Goal: Information Seeking & Learning: Check status

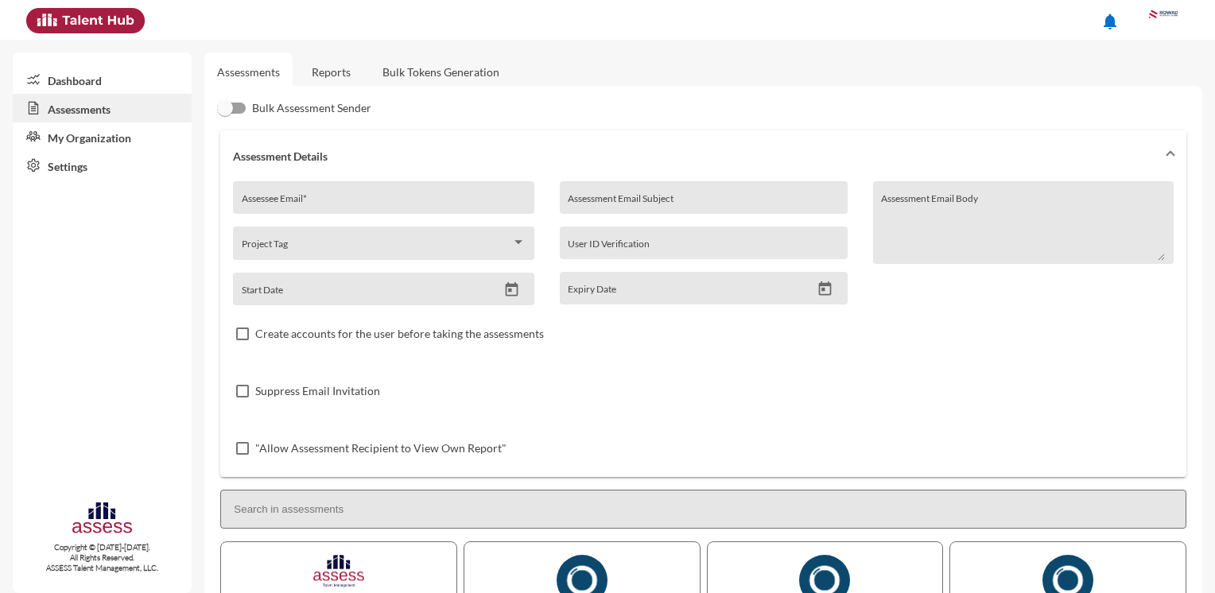
click at [335, 70] on link "Reports" at bounding box center [331, 71] width 64 height 39
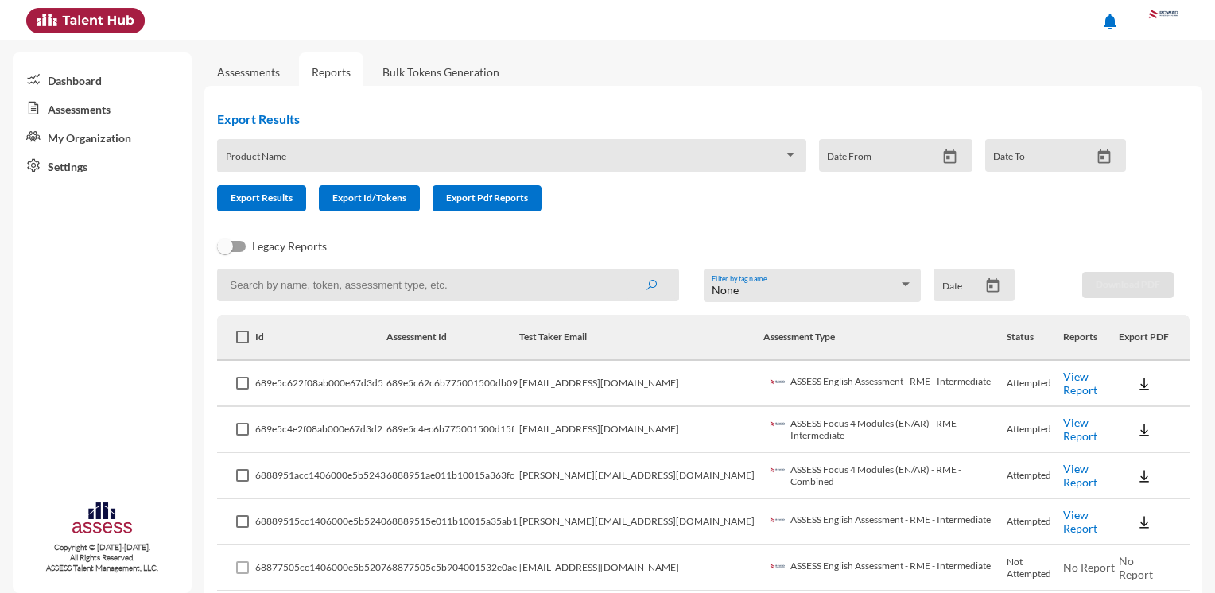
click at [316, 84] on link "Reports" at bounding box center [331, 71] width 64 height 39
click at [348, 296] on input at bounding box center [448, 285] width 462 height 33
type input "[PERSON_NAME]"
click at [651, 285] on icon "submit" at bounding box center [651, 285] width 13 height 13
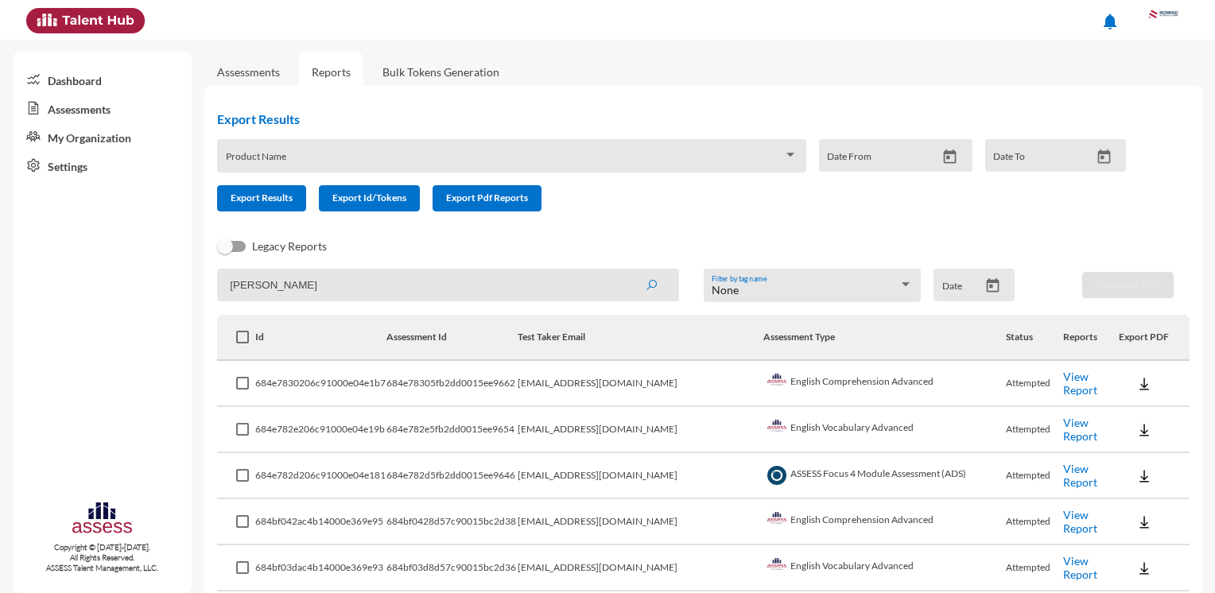
click at [1081, 382] on link "View Report" at bounding box center [1080, 383] width 34 height 27
click at [352, 166] on span at bounding box center [504, 161] width 557 height 13
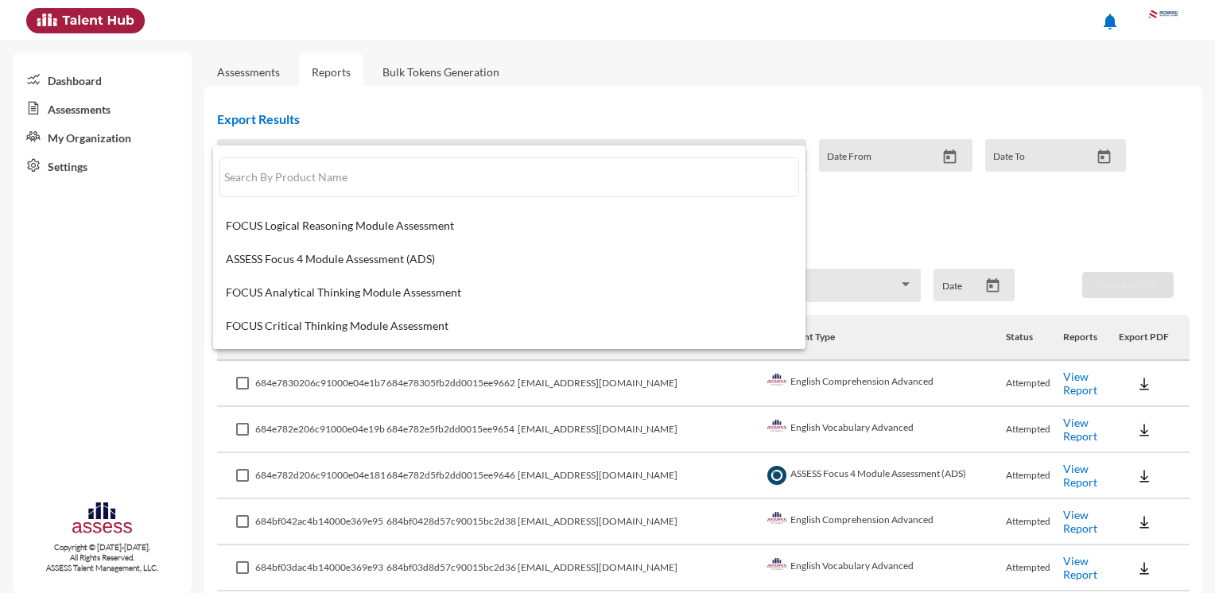
click at [352, 166] on input "text" at bounding box center [509, 177] width 580 height 40
click at [723, 99] on div at bounding box center [607, 296] width 1215 height 593
